Goal: Navigation & Orientation: Find specific page/section

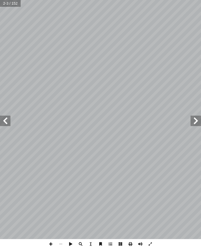
click at [14, 3] on input "text" at bounding box center [10, 3] width 21 height 7
type input "**"
click at [4, 121] on span at bounding box center [5, 121] width 10 height 10
click at [7, 120] on span at bounding box center [5, 121] width 10 height 10
click at [9, 123] on span at bounding box center [5, 121] width 10 height 10
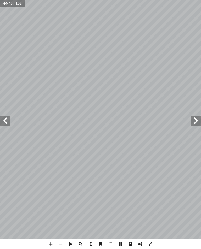
click at [3, 117] on span at bounding box center [5, 121] width 10 height 10
click at [6, 122] on span at bounding box center [5, 121] width 10 height 10
click at [193, 117] on span at bounding box center [195, 121] width 10 height 10
